Goal: Task Accomplishment & Management: Complete application form

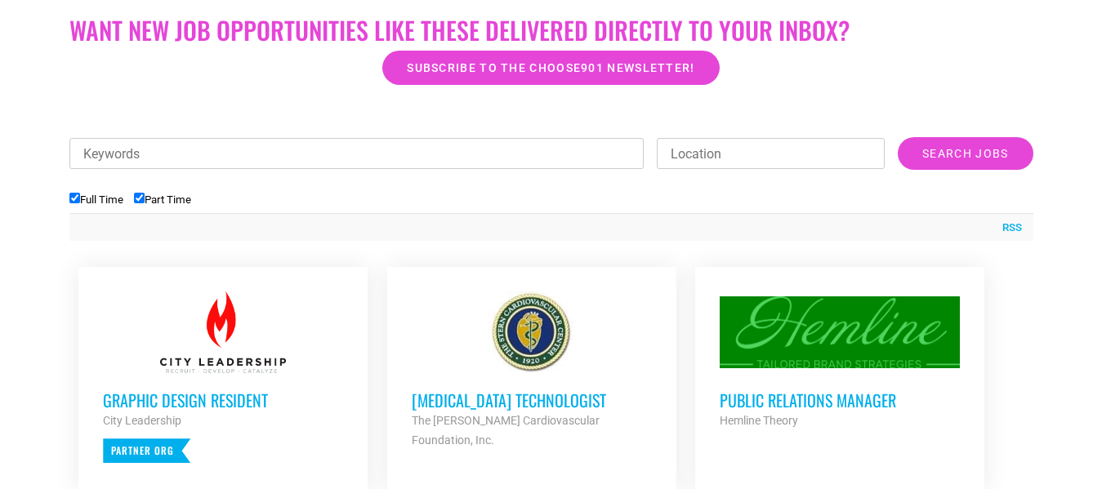
scroll to position [425, 0]
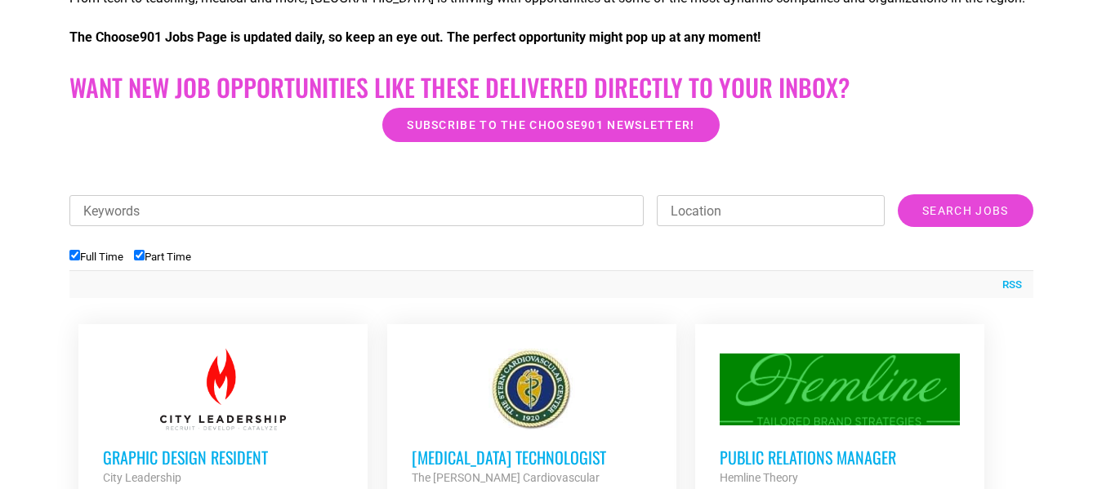
click at [938, 213] on input "Search Jobs" at bounding box center [964, 210] width 135 height 33
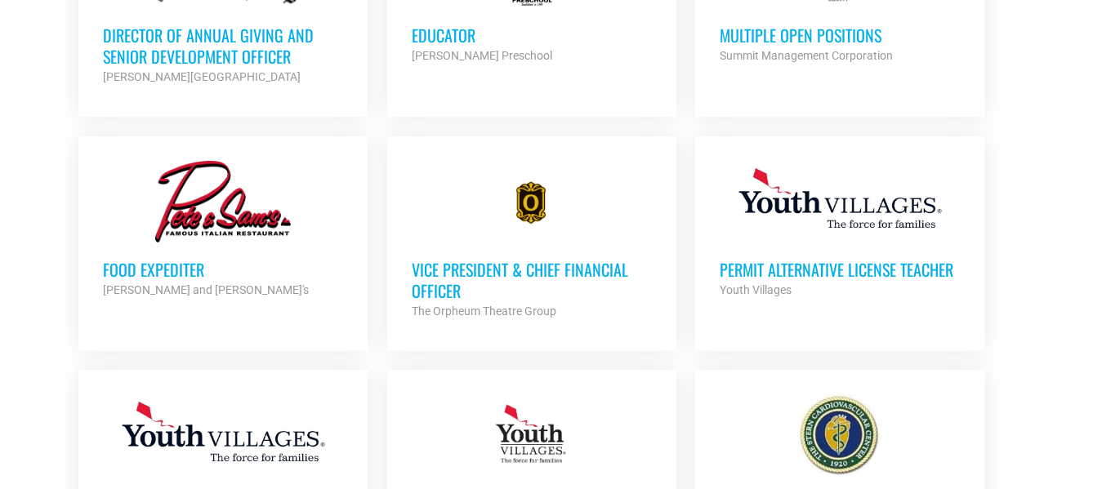
scroll to position [1534, 0]
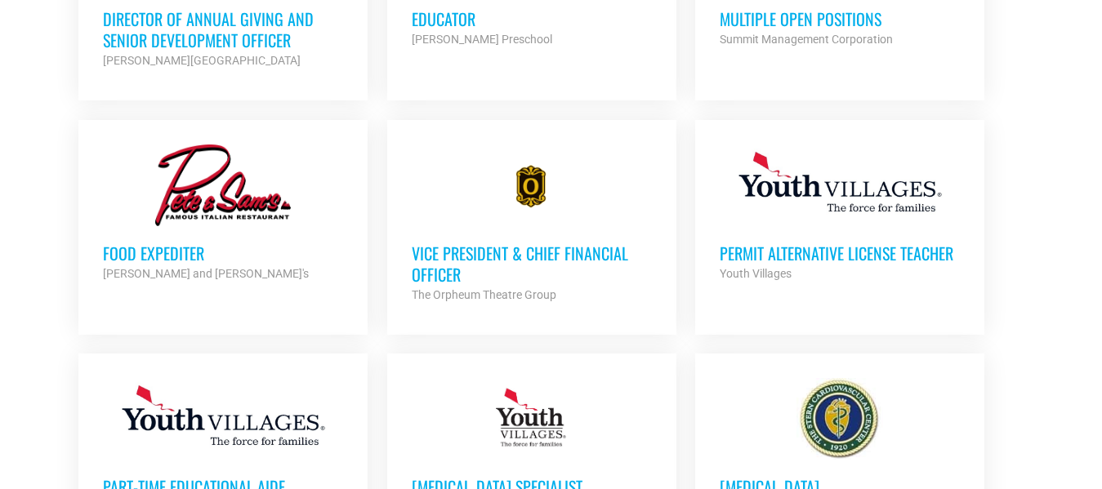
click at [127, 259] on h3 "Food Expediter" at bounding box center [223, 253] width 240 height 21
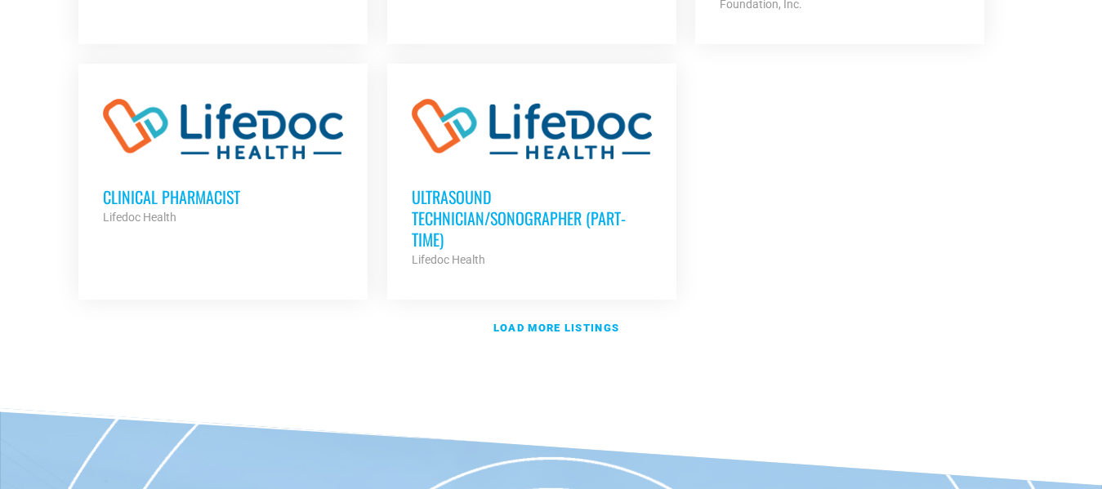
scroll to position [2062, 0]
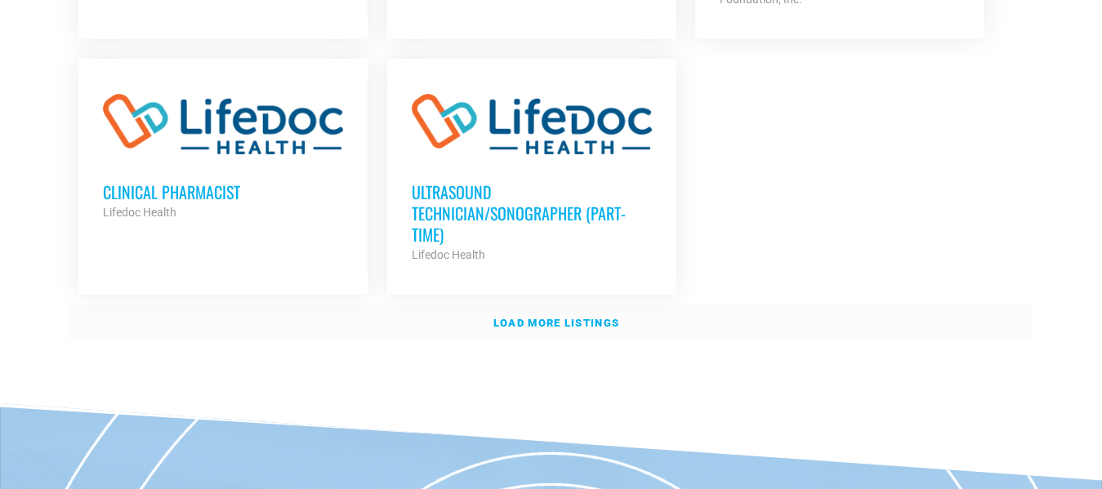
click at [546, 305] on link "Load more listings" at bounding box center [551, 324] width 964 height 38
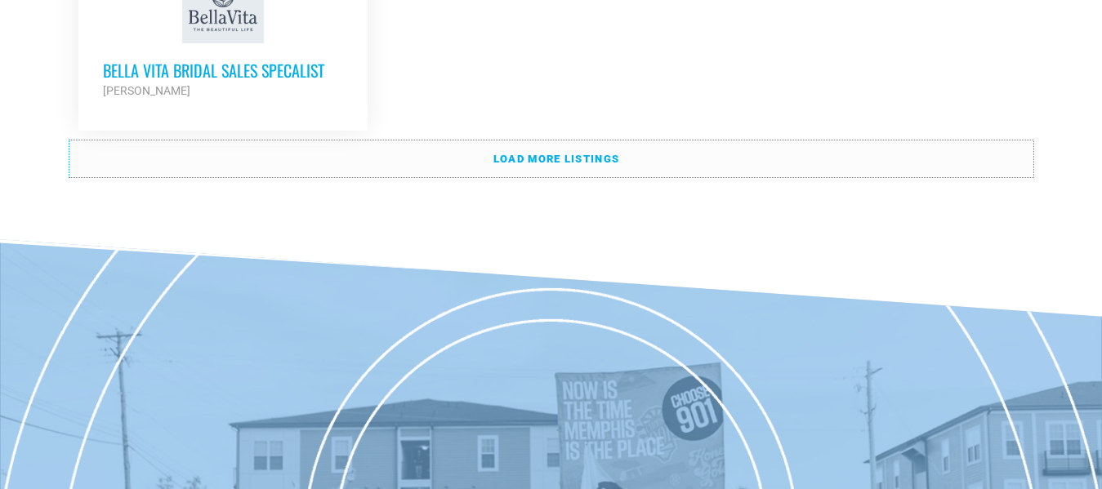
scroll to position [3856, 0]
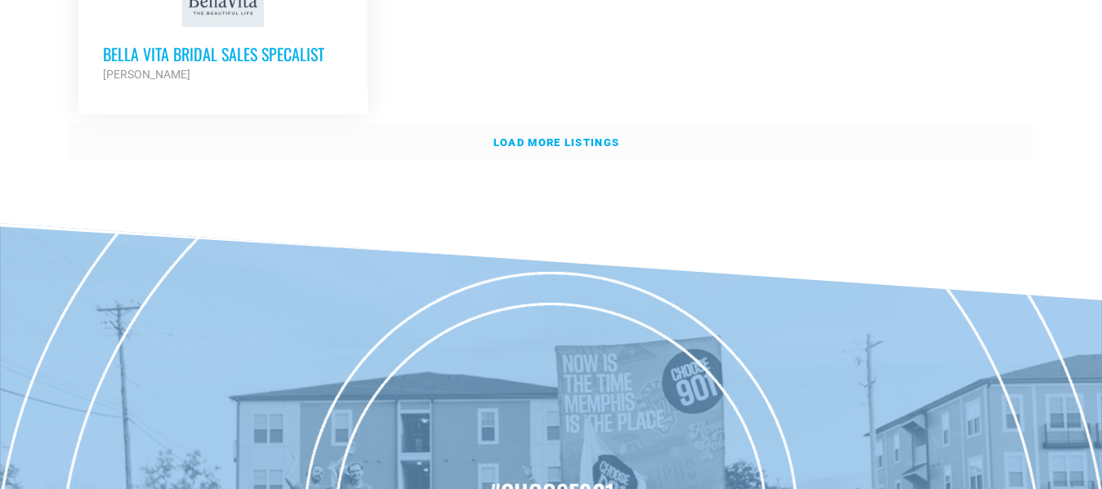
click at [531, 124] on link "Load more listings" at bounding box center [551, 143] width 964 height 38
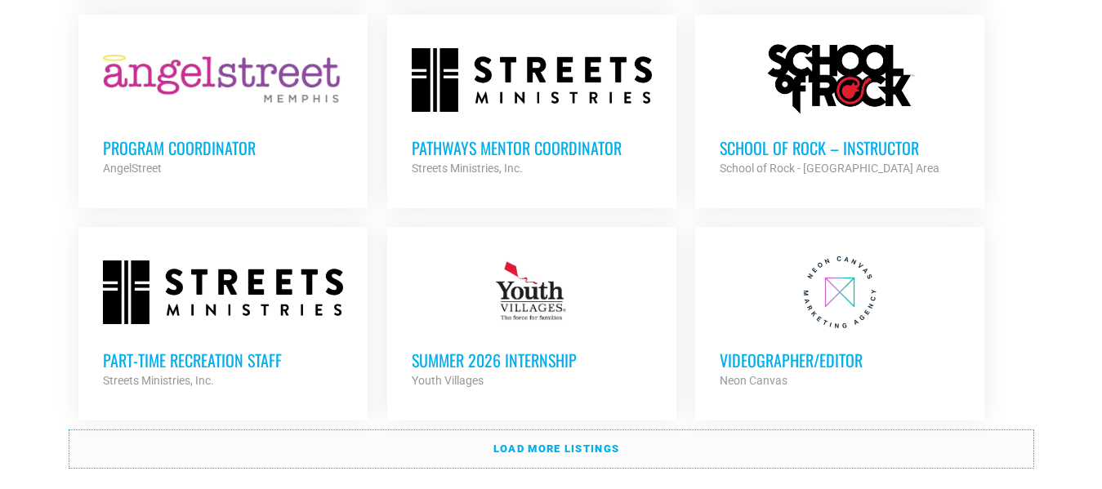
scroll to position [4916, 0]
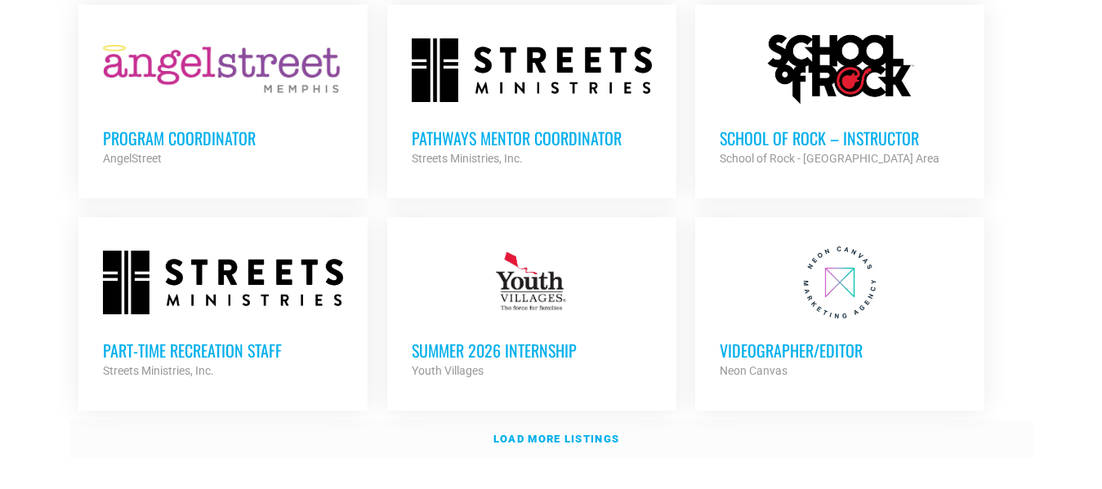
click at [581, 421] on link "Load more listings" at bounding box center [551, 440] width 964 height 38
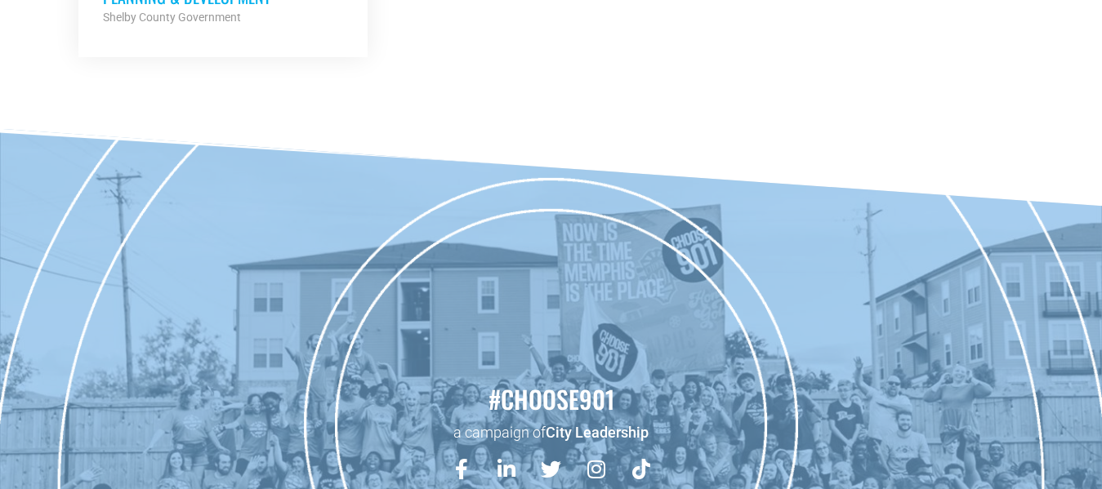
scroll to position [5543, 0]
